Goal: Information Seeking & Learning: Learn about a topic

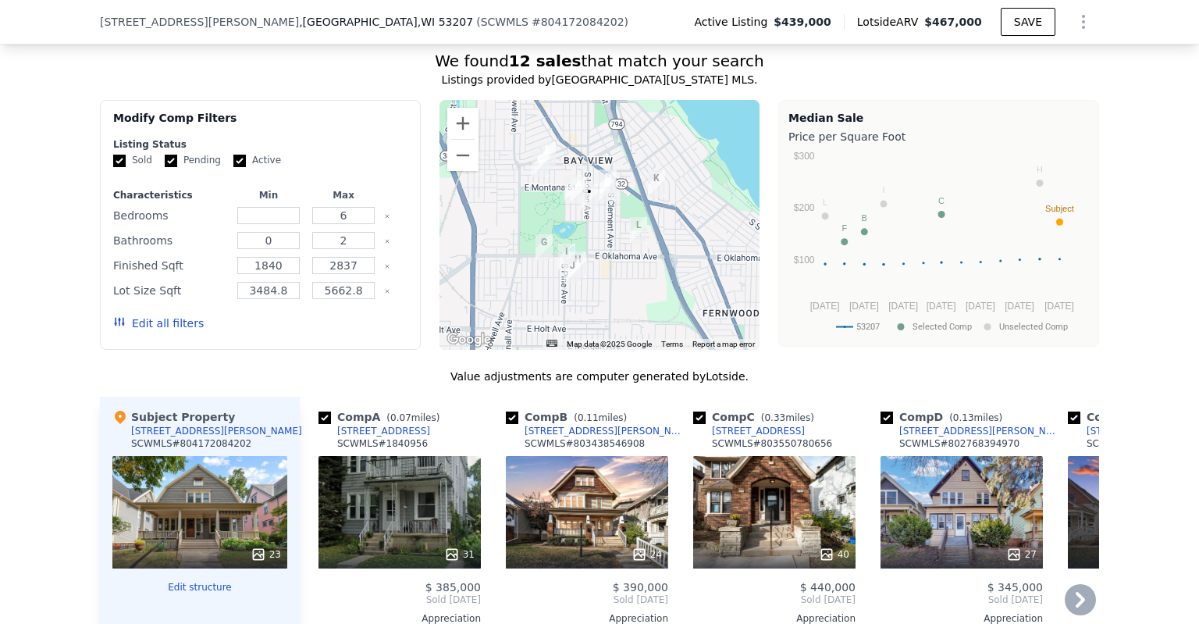
scroll to position [1087, 0]
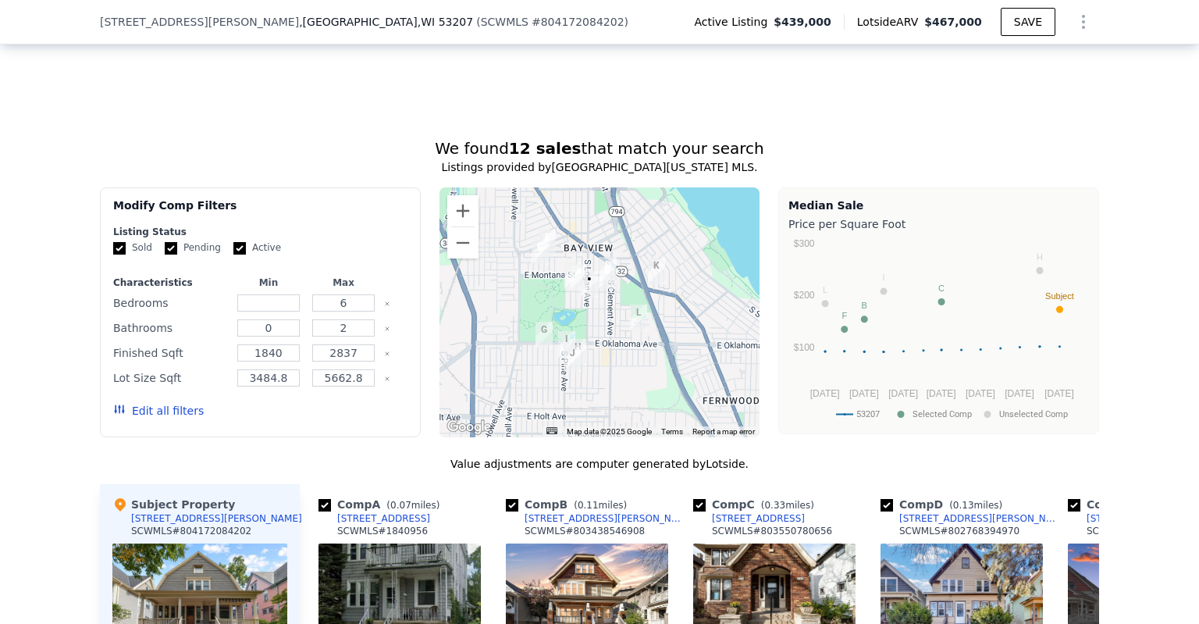
click at [580, 326] on div at bounding box center [600, 312] width 321 height 250
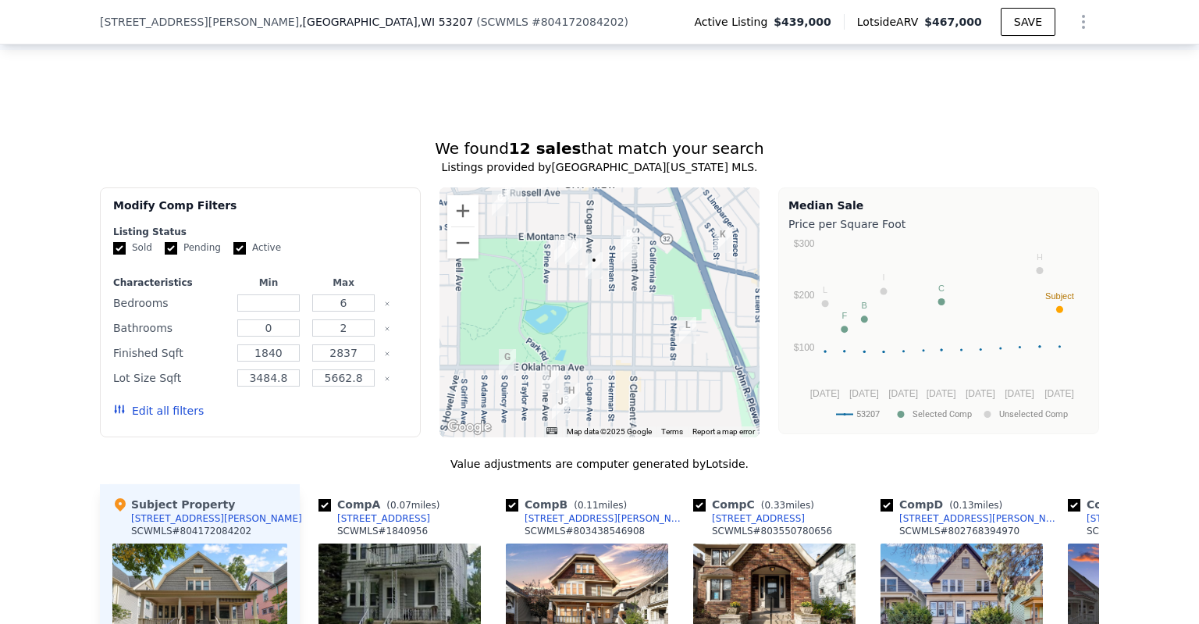
click at [584, 315] on div at bounding box center [600, 312] width 321 height 250
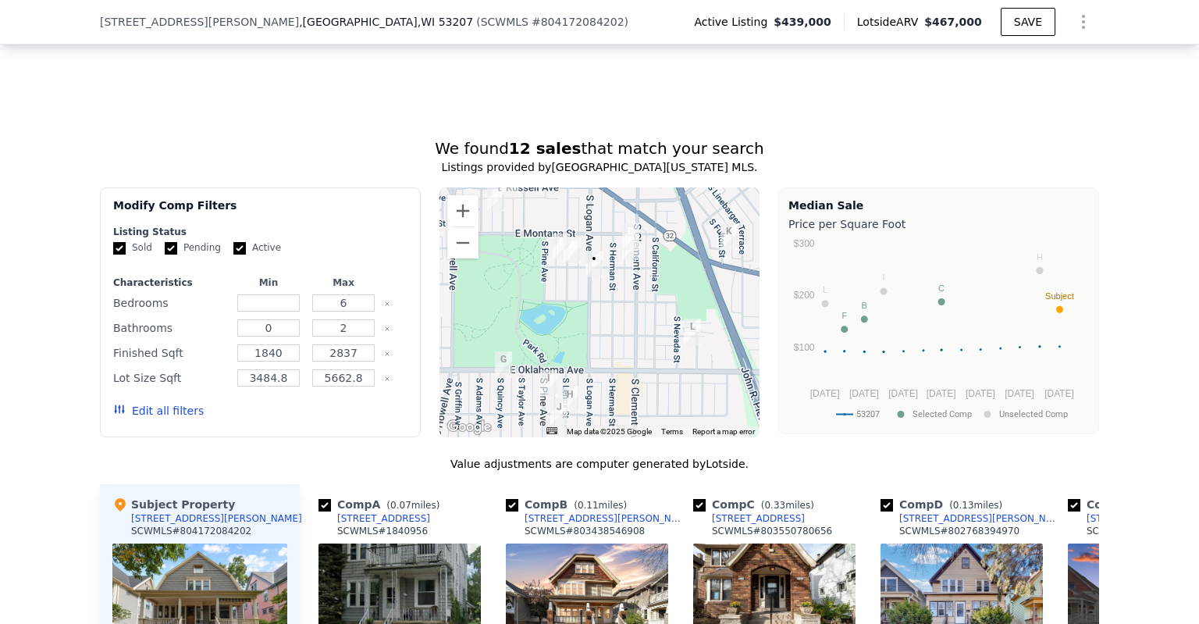
click at [584, 315] on div at bounding box center [600, 312] width 321 height 250
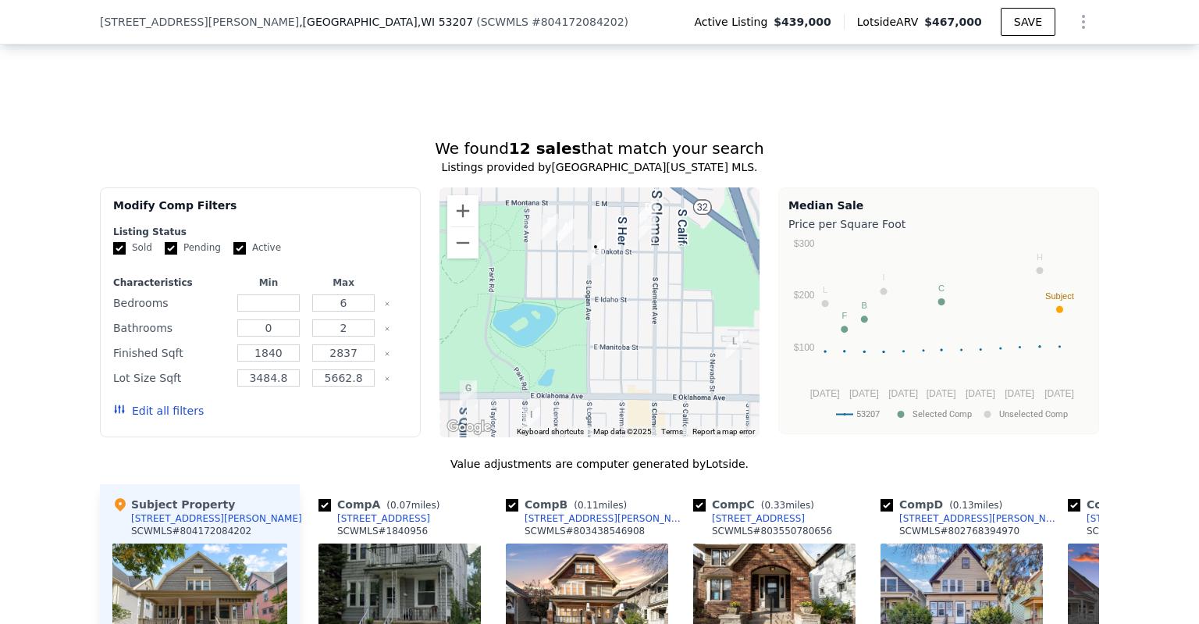
click at [584, 315] on div at bounding box center [600, 312] width 321 height 250
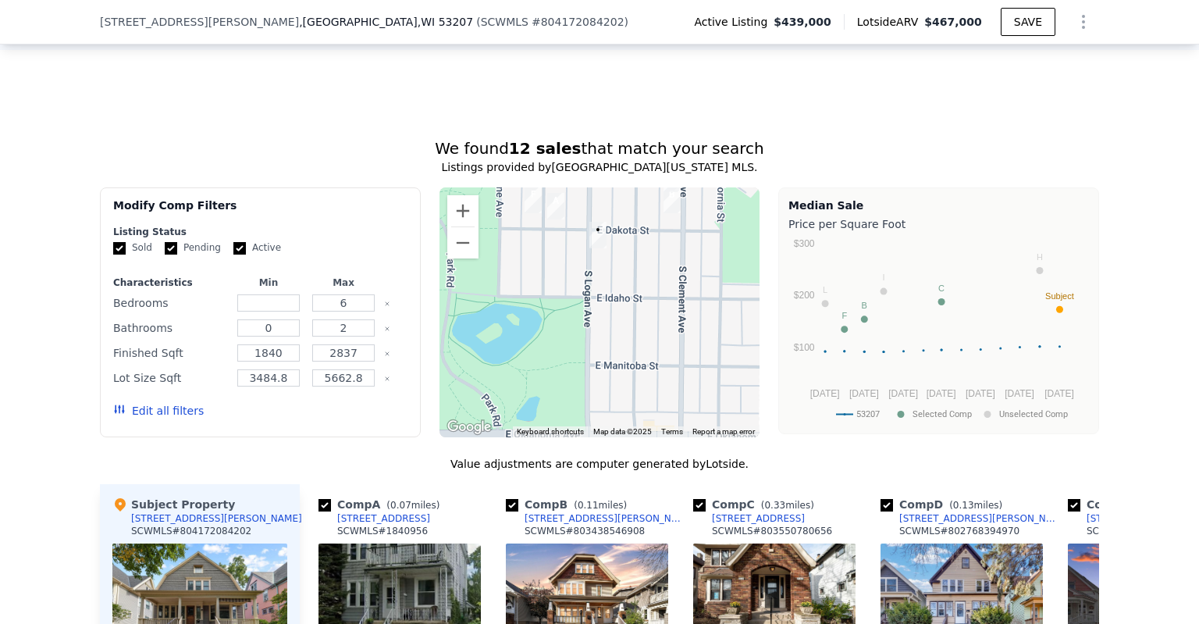
click at [584, 315] on div at bounding box center [600, 312] width 321 height 250
click at [584, 311] on div at bounding box center [600, 312] width 321 height 250
click at [590, 279] on div at bounding box center [600, 312] width 321 height 250
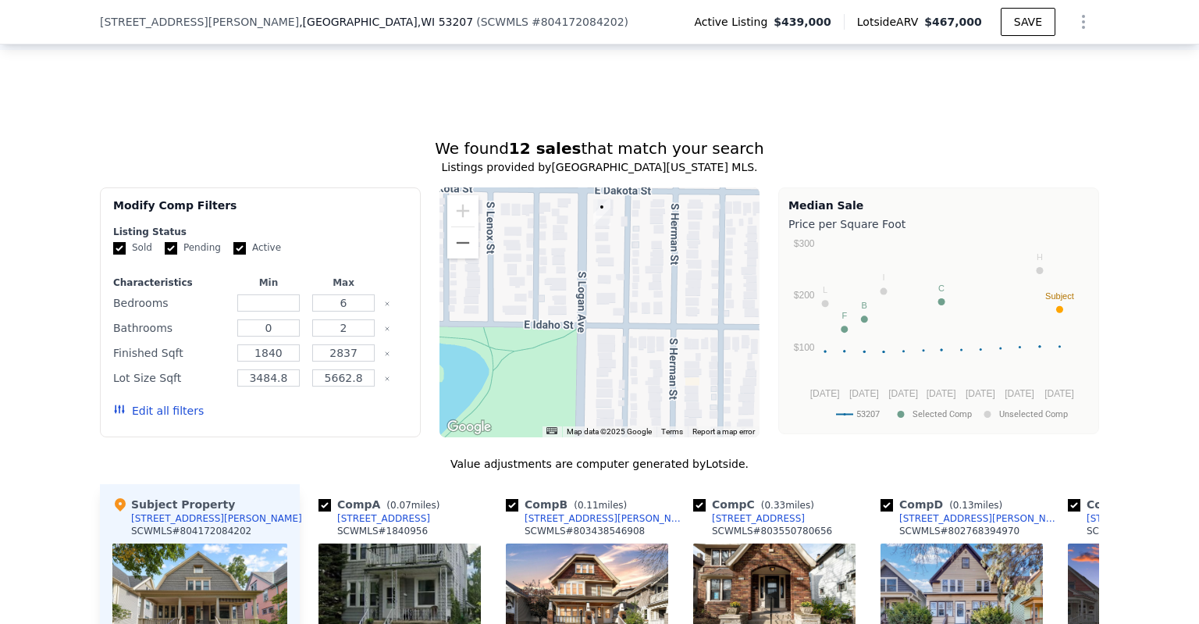
click at [602, 269] on div at bounding box center [600, 312] width 321 height 250
click at [602, 260] on div at bounding box center [600, 312] width 321 height 250
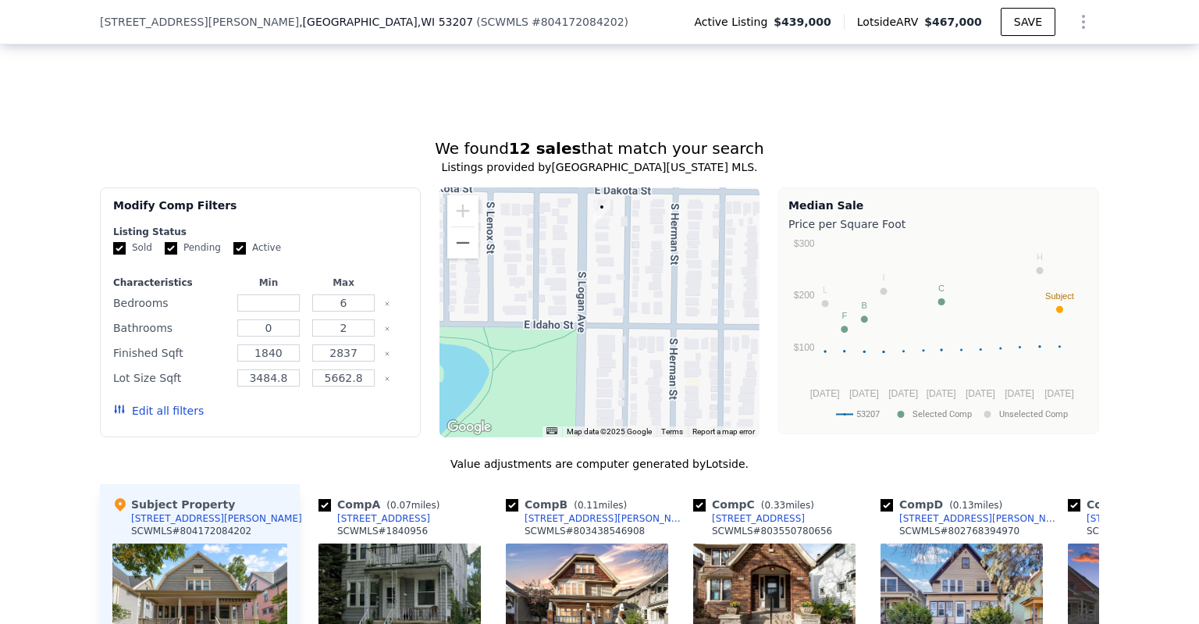
click at [599, 255] on div at bounding box center [600, 312] width 321 height 250
click at [598, 257] on div at bounding box center [600, 312] width 321 height 250
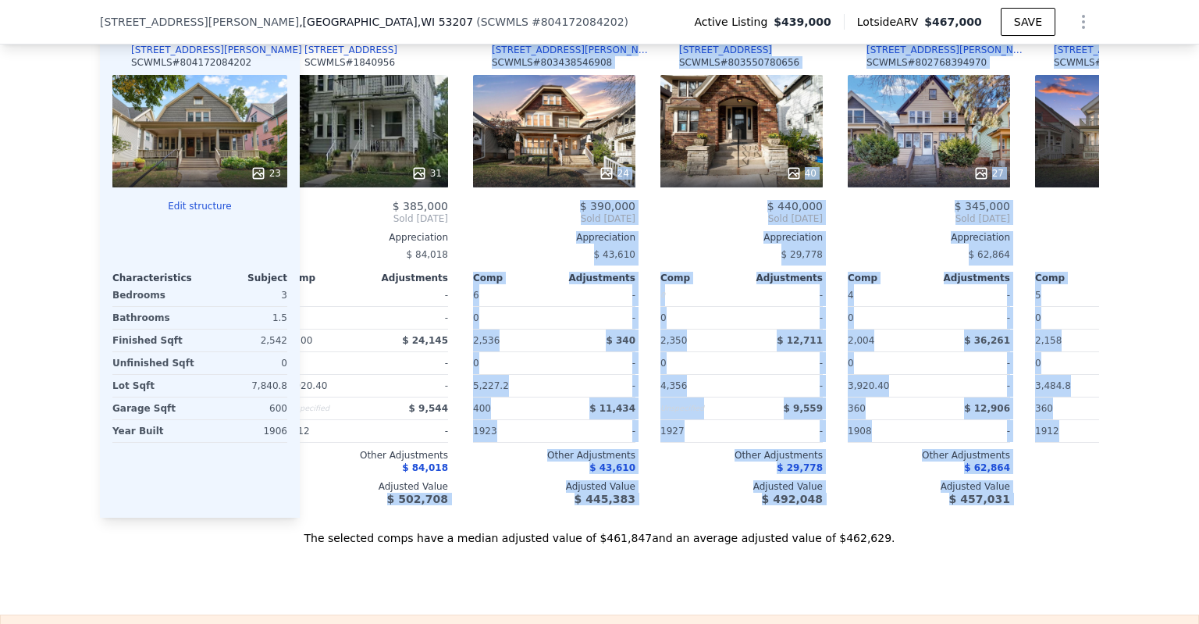
scroll to position [0, 0]
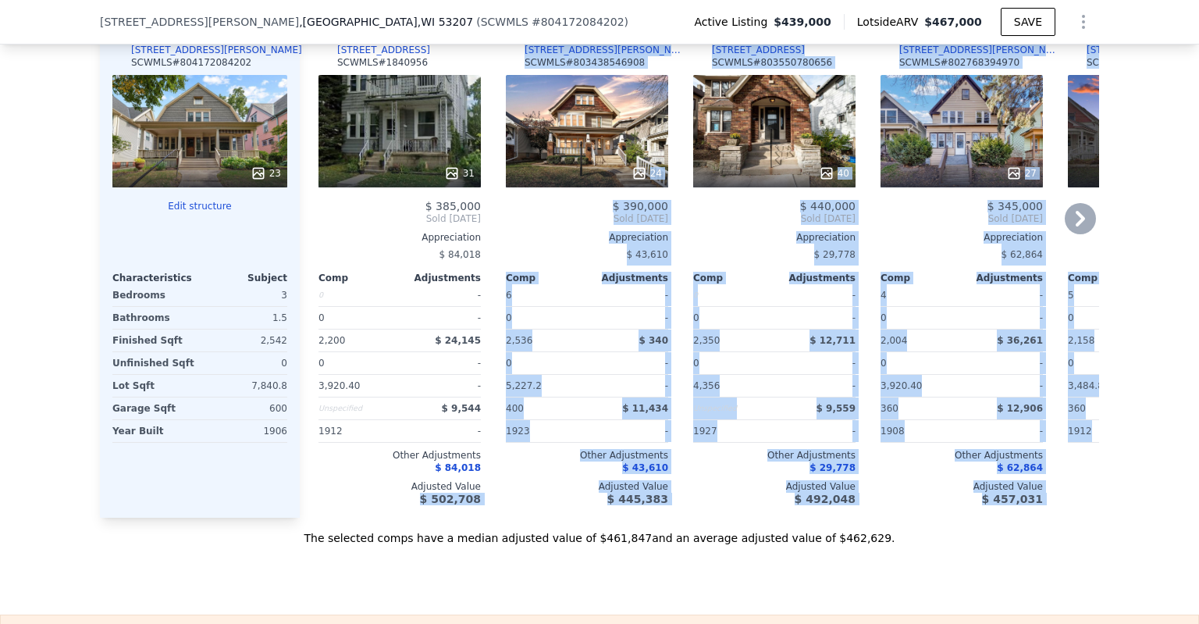
drag, startPoint x: 710, startPoint y: 537, endPoint x: 337, endPoint y: 536, distance: 373.2
click at [337, 518] on div "Comp A ( 0.07 miles) [STREET_ADDRESS] # 1840956 31 $ 385,000 Sold [DATE] Apprec…" at bounding box center [699, 267] width 799 height 502
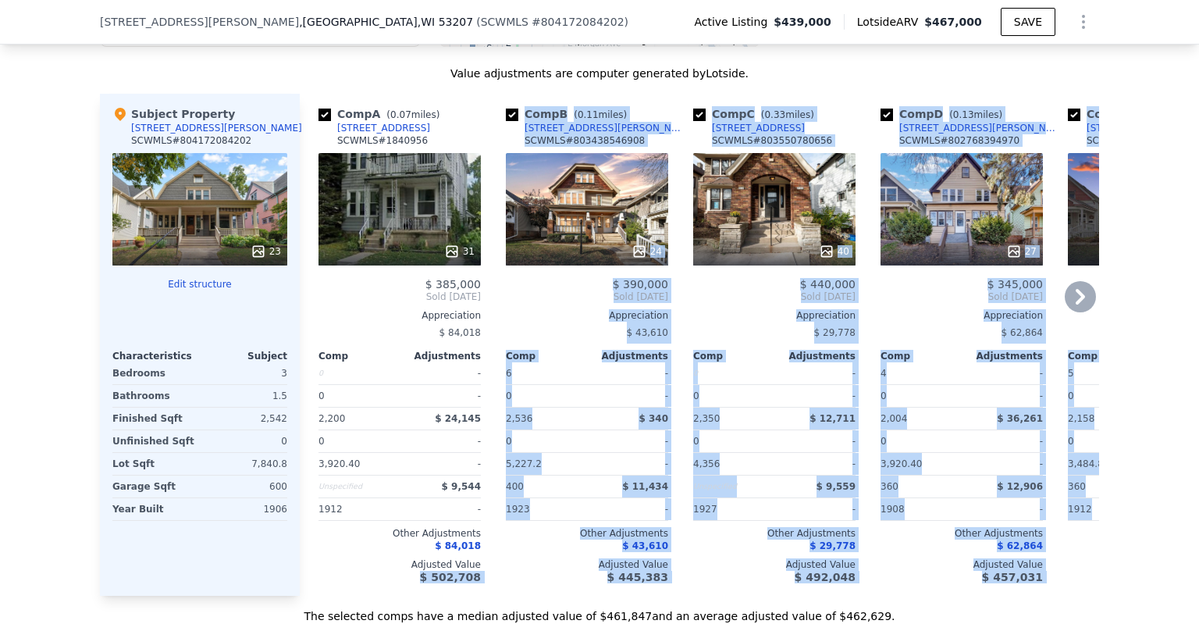
scroll to position [1399, 0]
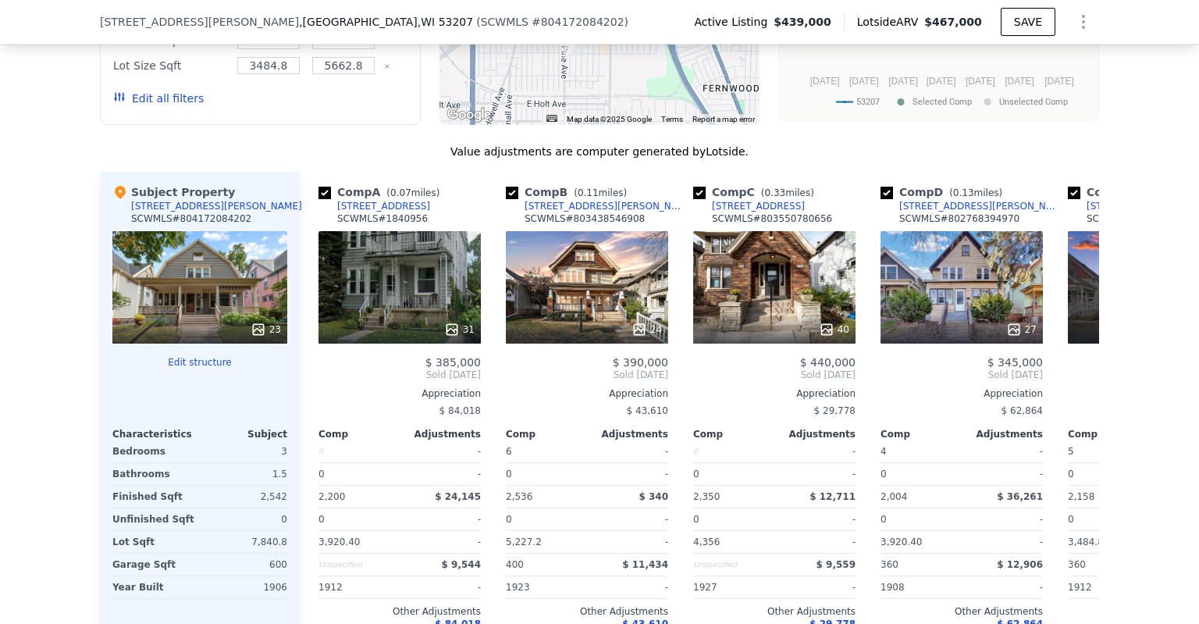
click at [820, 144] on div "We found 12 sales that match your search Listings provided by South Central [US…" at bounding box center [599, 263] width 999 height 877
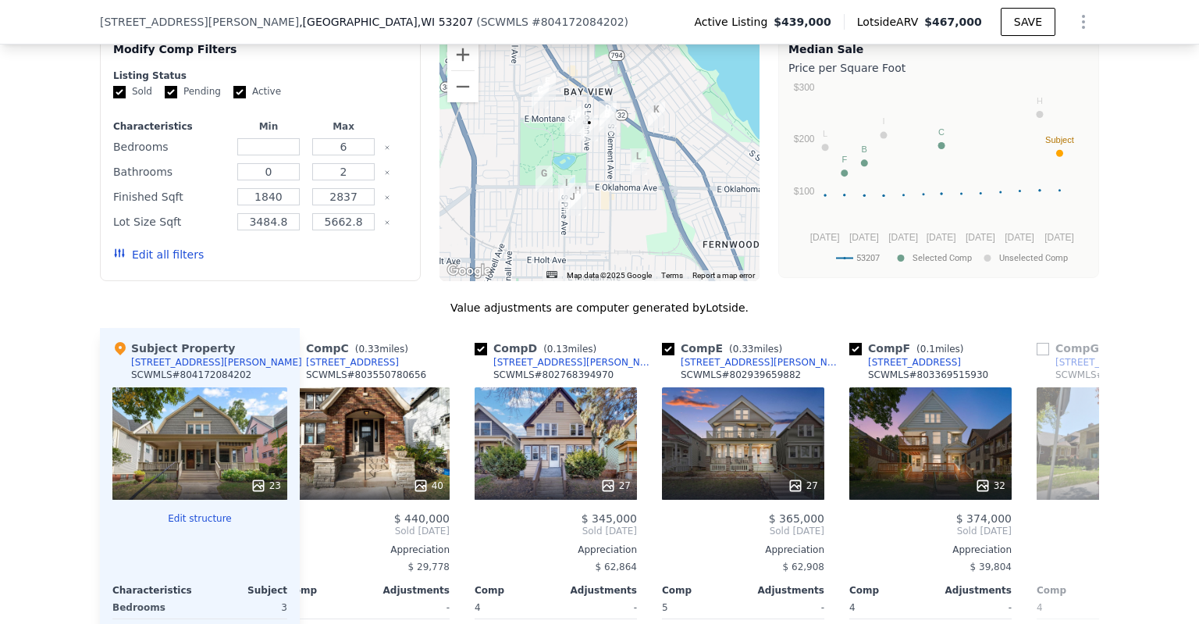
scroll to position [1165, 0]
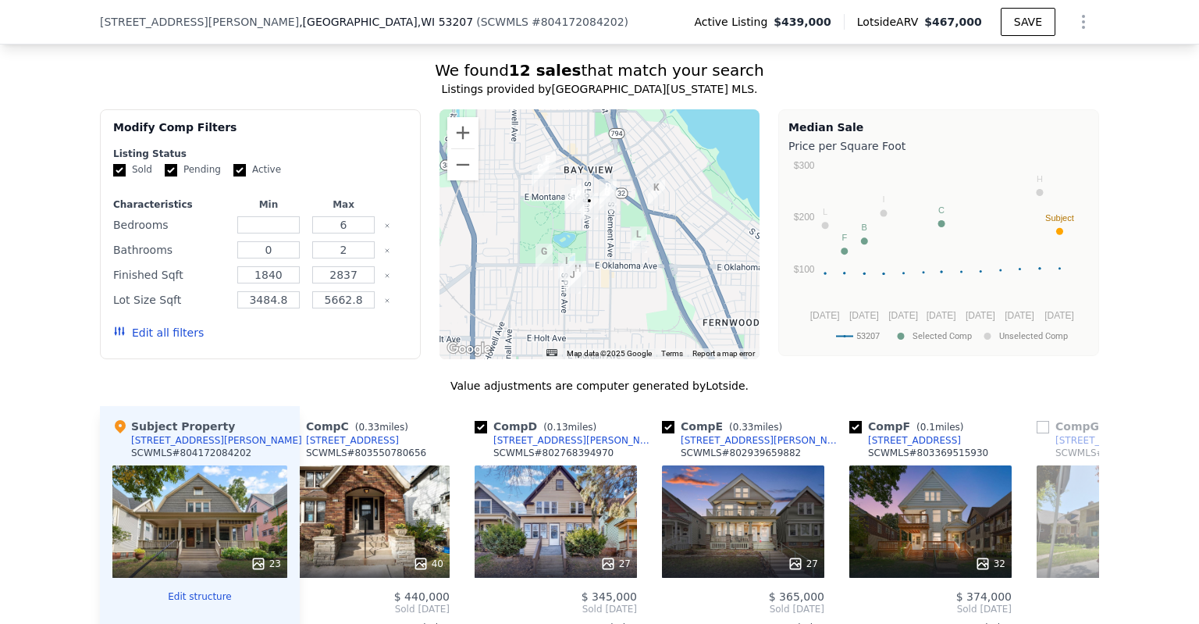
click at [163, 354] on div "Edit all filters" at bounding box center [158, 333] width 91 height 44
click at [165, 340] on button "Edit all filters" at bounding box center [158, 333] width 91 height 16
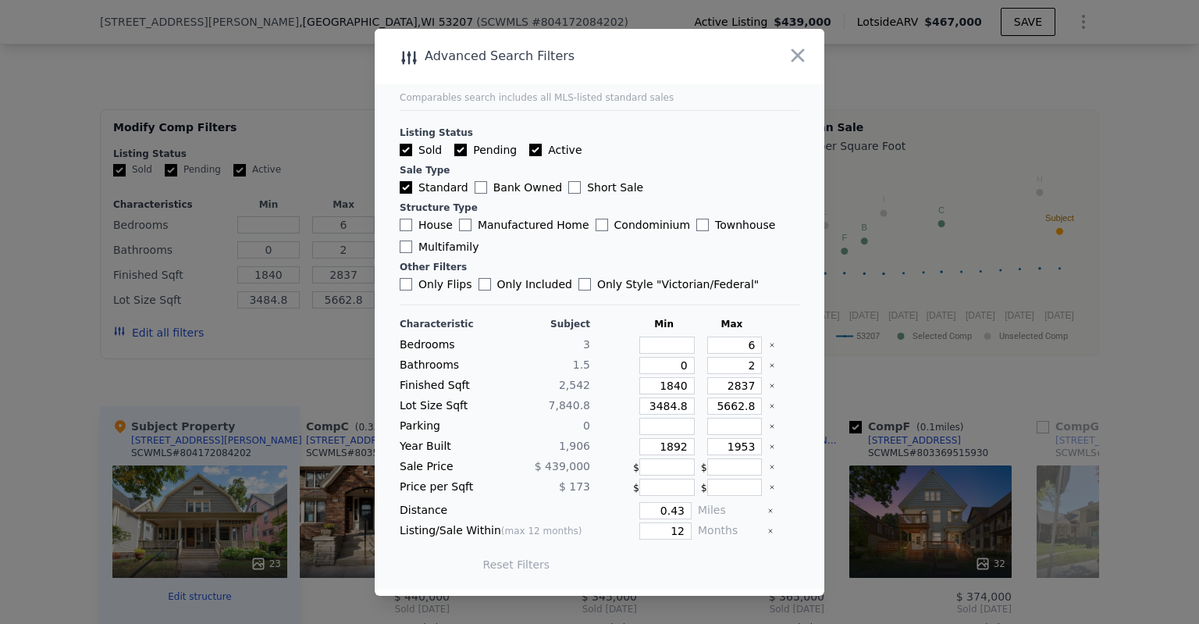
click at [279, 358] on div at bounding box center [599, 312] width 1199 height 624
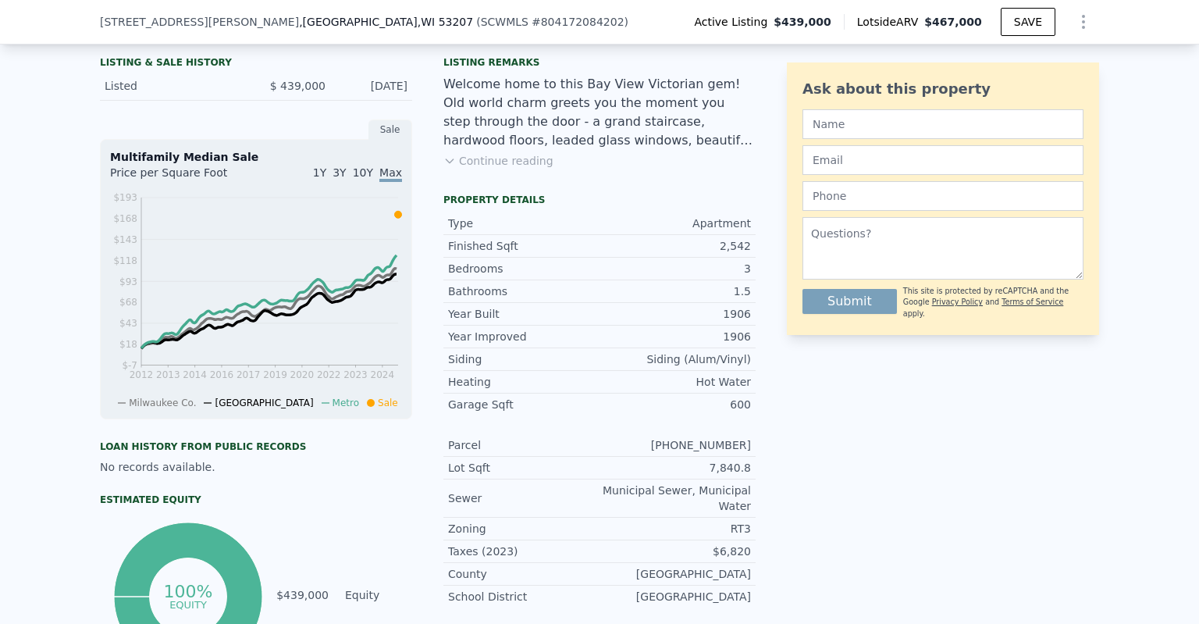
scroll to position [390, 0]
